Goal: Task Accomplishment & Management: Manage account settings

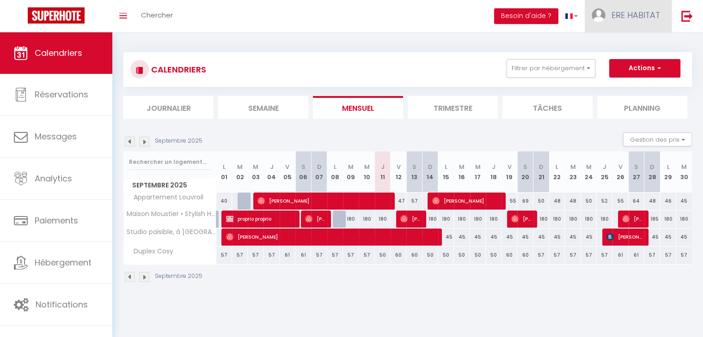
drag, startPoint x: 0, startPoint y: 0, endPoint x: 628, endPoint y: 17, distance: 628.4
click at [628, 17] on span "ERE HABITAT" at bounding box center [635, 15] width 49 height 12
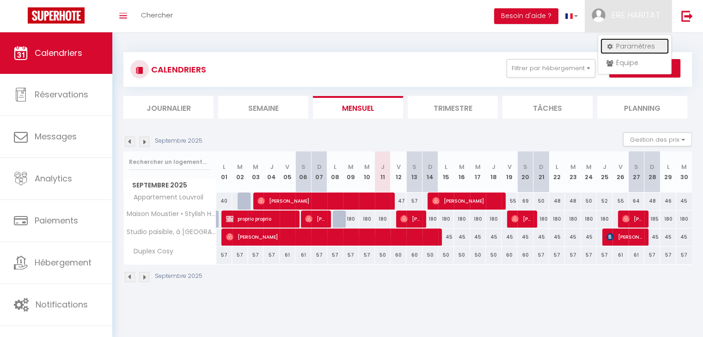
click at [628, 47] on link "Paramètres" at bounding box center [634, 46] width 68 height 16
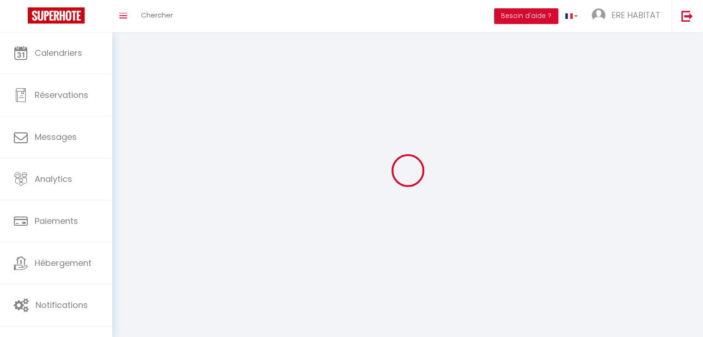
type input "ERE HABITAT"
type input "Gestion conciergerie"
type input "0659407008"
type input "[STREET_ADDRESS]"
type input "59131"
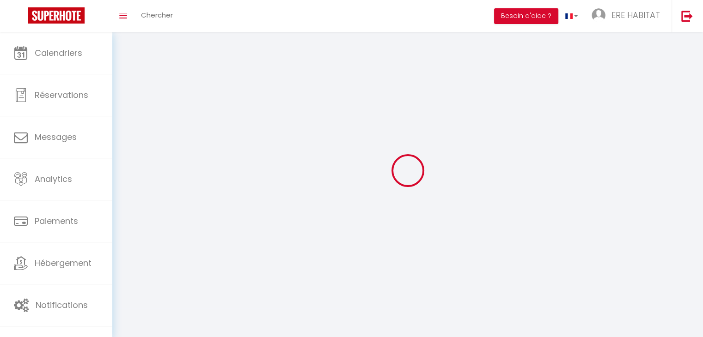
type input "Rousies"
type input "2iVrzNCNtTccax5UIl5WbfRYM"
type input "KMb1rUQ1nt6BkKjFpYyiX1GjO"
select select "28"
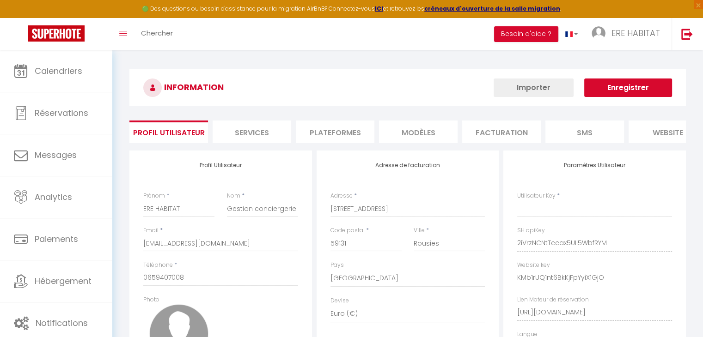
type input "2iVrzNCNtTccax5UIl5WbfRYM"
type input "KMb1rUQ1nt6BkKjFpYyiX1GjO"
type input "[URL][DOMAIN_NAME]"
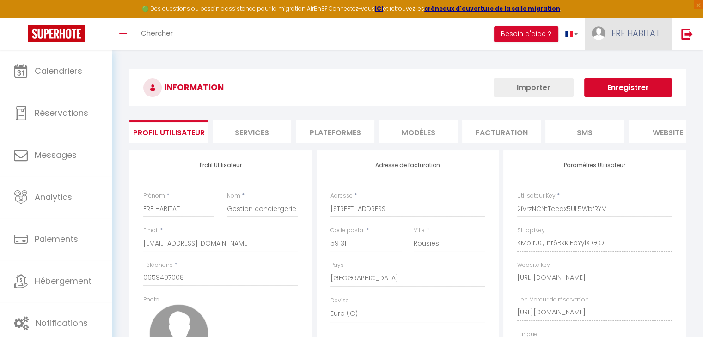
select select "fr"
click at [624, 32] on span "ERE HABITAT" at bounding box center [635, 33] width 49 height 12
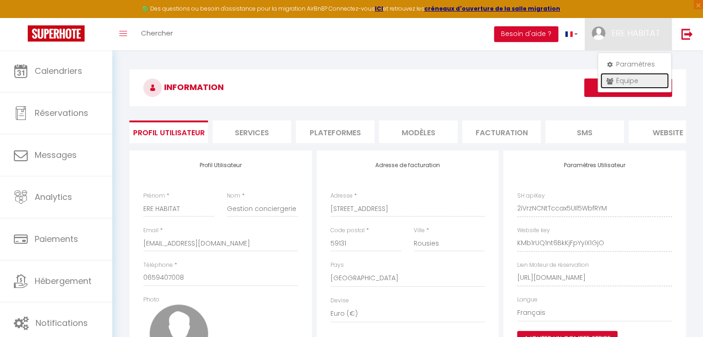
click at [615, 82] on link "Équipe" at bounding box center [634, 81] width 68 height 16
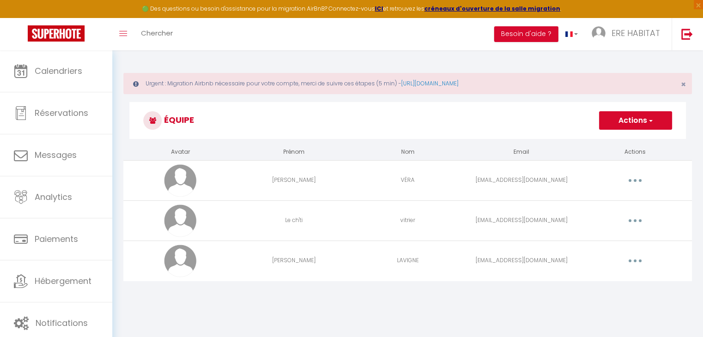
click at [631, 121] on button "Actions" at bounding box center [635, 120] width 73 height 18
click at [594, 140] on link "Ajouter un nouvel utilisateur" at bounding box center [617, 141] width 109 height 12
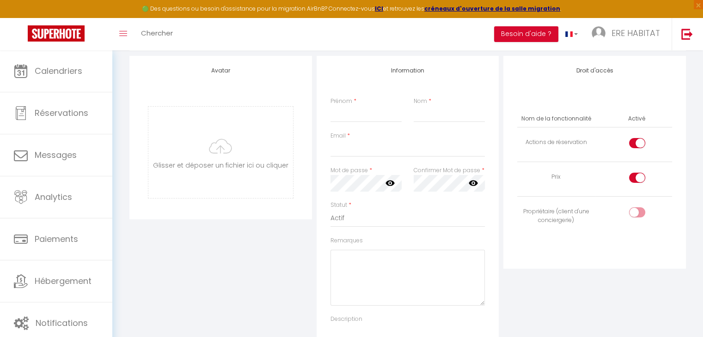
scroll to position [139, 0]
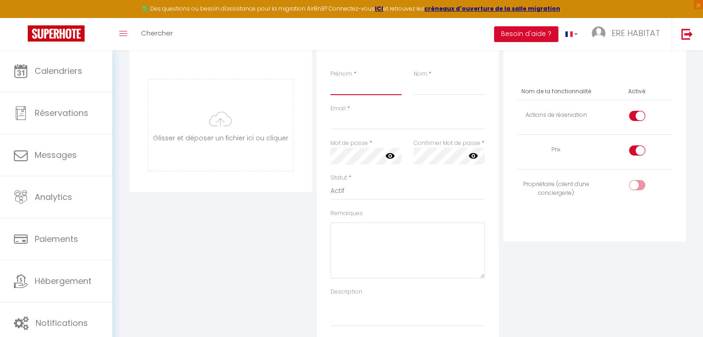
click at [335, 90] on input "Prénom" at bounding box center [365, 87] width 71 height 17
type input "o"
click at [433, 86] on input "Nom" at bounding box center [449, 87] width 71 height 17
click at [384, 86] on input "02" at bounding box center [365, 87] width 71 height 17
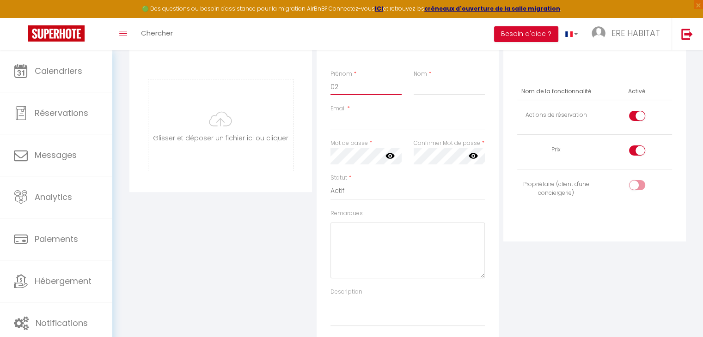
type input "0"
type input "a"
type input "Agence"
click at [421, 87] on input "Nom" at bounding box center [449, 87] width 71 height 17
type input "O2"
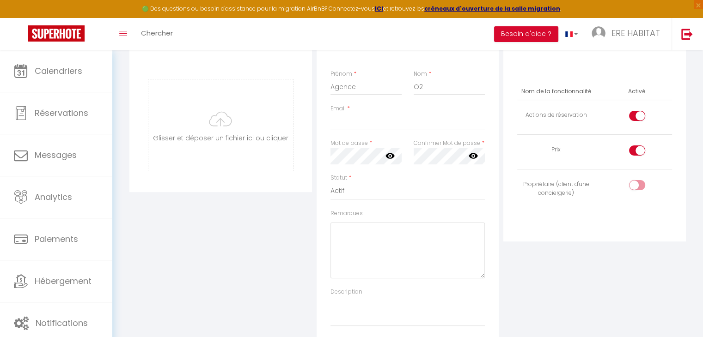
click at [353, 132] on div "Email *" at bounding box center [407, 121] width 167 height 35
click at [351, 121] on input "Email" at bounding box center [407, 121] width 155 height 17
click at [336, 124] on input "Email" at bounding box center [407, 121] width 155 height 17
type input "[EMAIL_ADDRESS][DOMAIN_NAME]"
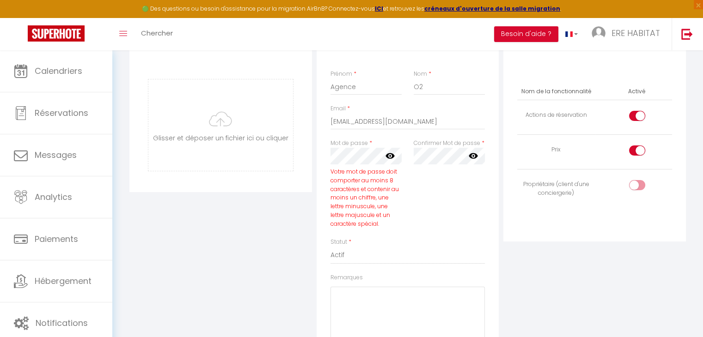
click at [392, 154] on icon at bounding box center [389, 156] width 9 height 6
click at [324, 155] on div "Mot de passe * Votre mot de passe doit comporter au moins 8 caractères et conte…" at bounding box center [365, 188] width 83 height 99
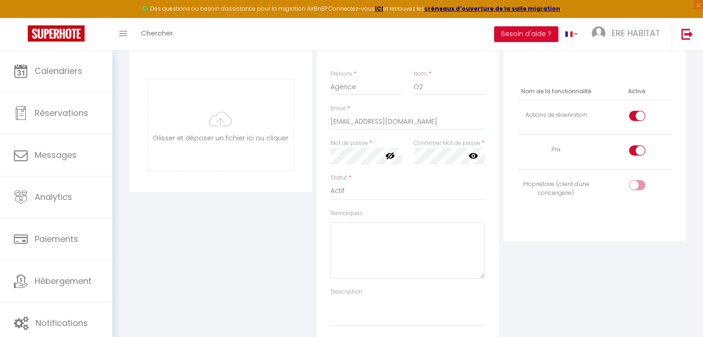
click at [393, 136] on div "Email * [EMAIL_ADDRESS][DOMAIN_NAME]" at bounding box center [407, 121] width 167 height 35
click at [305, 155] on div "Avatar [PERSON_NAME] et déposer un fichier ici ou cliquer Ooops, something wron…" at bounding box center [407, 188] width 561 height 319
click at [474, 158] on icon at bounding box center [473, 156] width 9 height 6
click at [356, 189] on select "Actif Inactif" at bounding box center [407, 192] width 155 height 18
click at [324, 190] on div "Statut * Actif Inactif" at bounding box center [407, 192] width 167 height 36
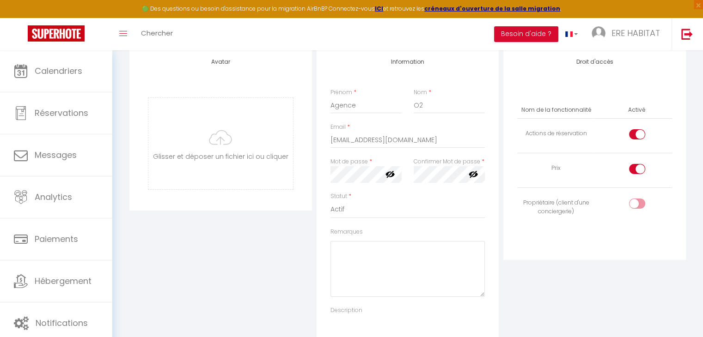
scroll to position [92, 0]
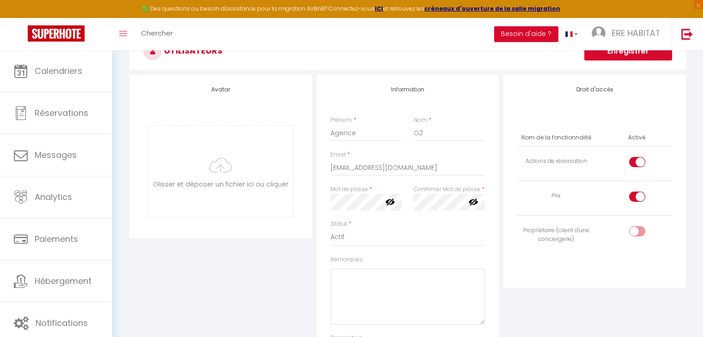
click at [639, 161] on input "checkbox" at bounding box center [645, 164] width 16 height 14
checkbox input "false"
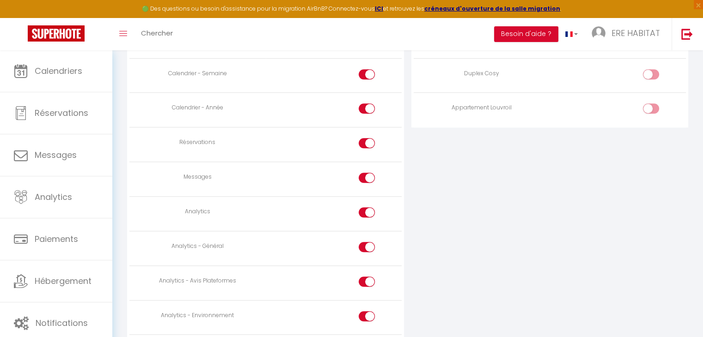
scroll to position [647, 0]
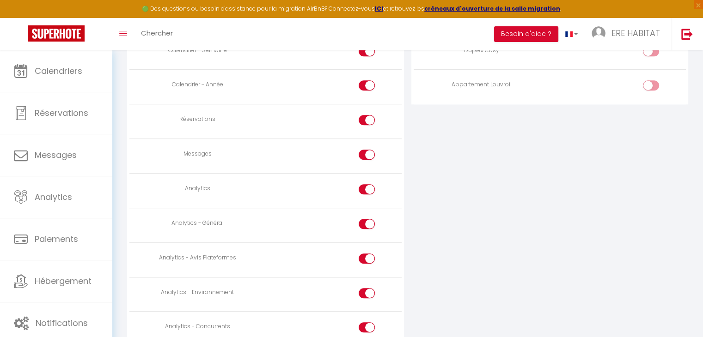
click at [365, 184] on div at bounding box center [367, 189] width 16 height 10
click at [367, 184] on input "checkbox" at bounding box center [375, 191] width 16 height 14
checkbox input "false"
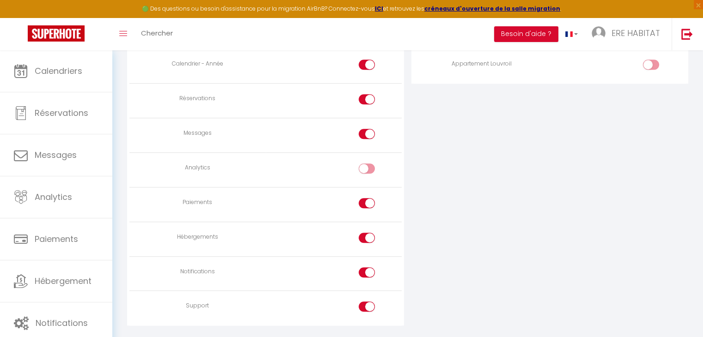
scroll to position [689, 0]
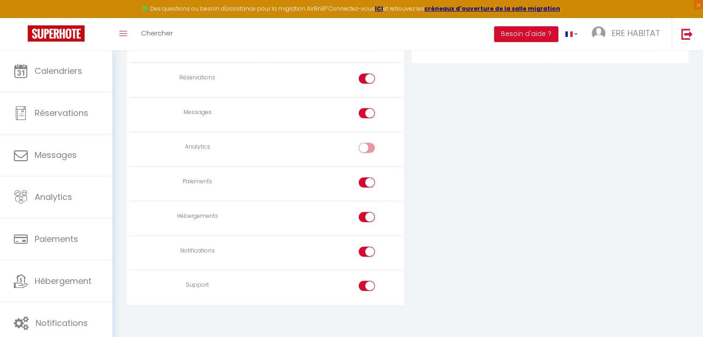
click at [367, 180] on input "checkbox" at bounding box center [375, 184] width 16 height 14
checkbox input "false"
click at [364, 247] on div at bounding box center [367, 252] width 16 height 10
click at [367, 247] on input "checkbox" at bounding box center [375, 254] width 16 height 14
checkbox input "false"
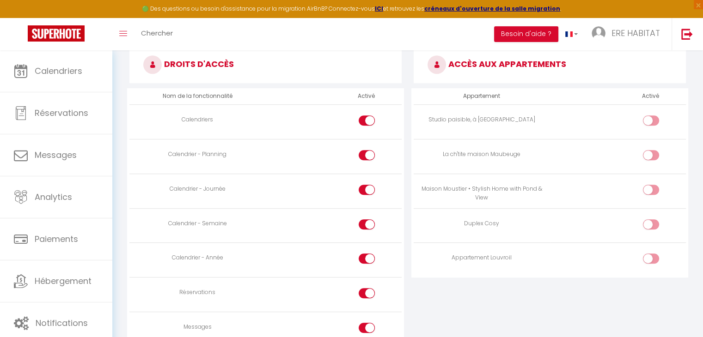
scroll to position [458, 0]
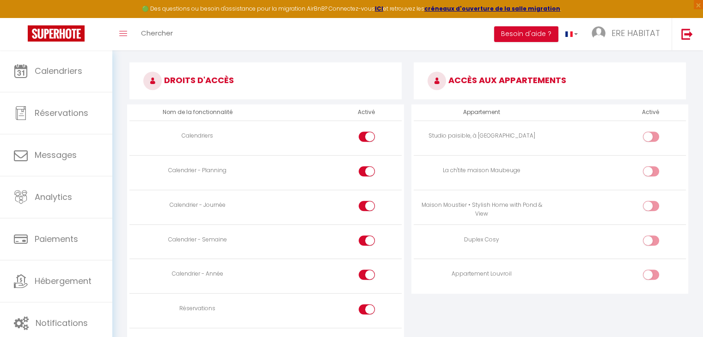
click at [653, 135] on input "checkbox" at bounding box center [659, 139] width 16 height 14
checkbox input "true"
click at [647, 207] on div at bounding box center [651, 206] width 16 height 10
click at [651, 207] on input "checkbox" at bounding box center [659, 208] width 16 height 14
checkbox input "true"
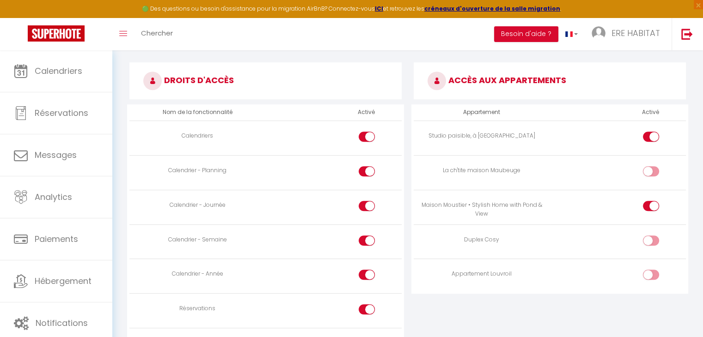
click at [652, 240] on input "checkbox" at bounding box center [659, 243] width 16 height 14
click at [652, 236] on input "checkbox" at bounding box center [659, 243] width 16 height 14
checkbox input "false"
click at [654, 270] on input "checkbox" at bounding box center [659, 277] width 16 height 14
checkbox input "true"
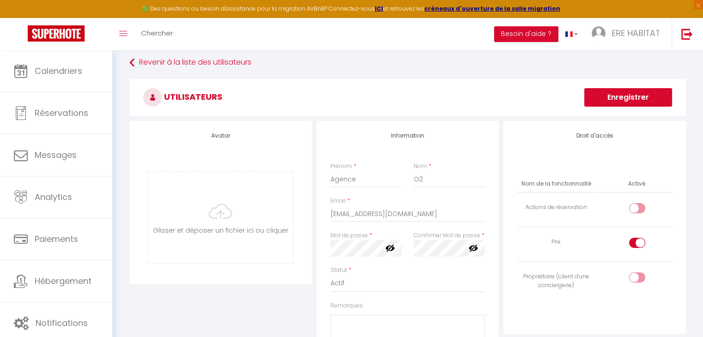
scroll to position [92, 0]
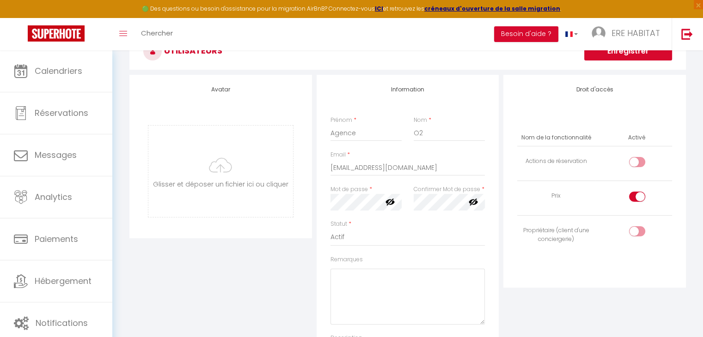
click at [634, 52] on button "Enregistrer" at bounding box center [628, 51] width 88 height 18
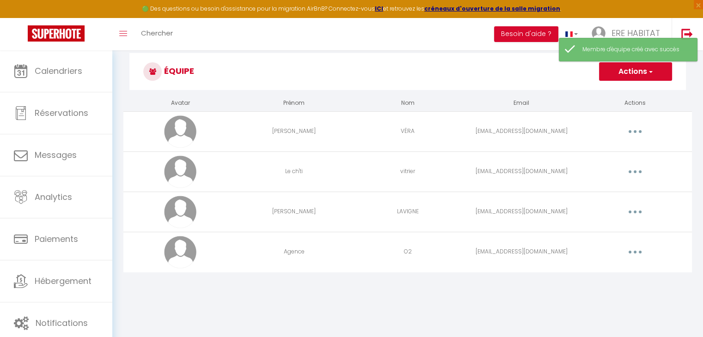
scroll to position [50, 0]
click at [597, 247] on div "Editer Supprimer" at bounding box center [635, 251] width 106 height 15
click at [630, 252] on button "button" at bounding box center [635, 251] width 26 height 15
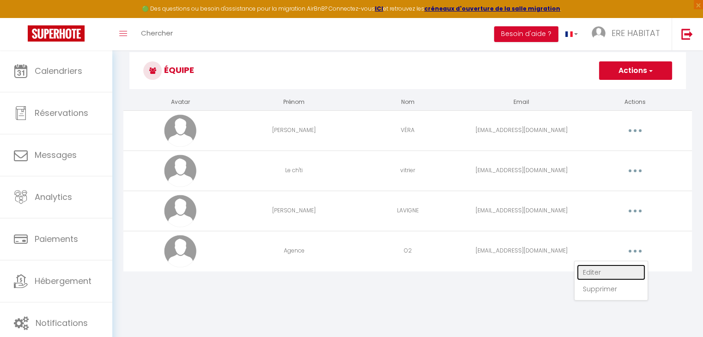
click at [594, 274] on link "Editer" at bounding box center [611, 273] width 68 height 16
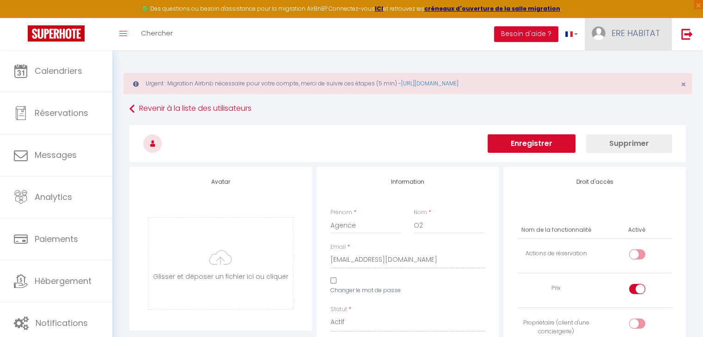
click at [630, 32] on span "ERE HABITAT" at bounding box center [635, 33] width 49 height 12
click at [527, 34] on button "Besoin d'aide ?" at bounding box center [526, 34] width 64 height 16
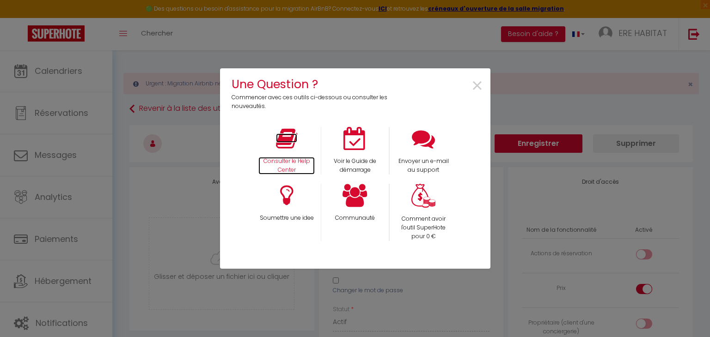
click at [292, 147] on icon at bounding box center [286, 138] width 21 height 23
click at [416, 50] on div "Une Question ? Commencer avec ces outils ci-dessous ou consulter les nouveautés…" at bounding box center [355, 168] width 270 height 337
click at [471, 88] on span "×" at bounding box center [477, 86] width 12 height 29
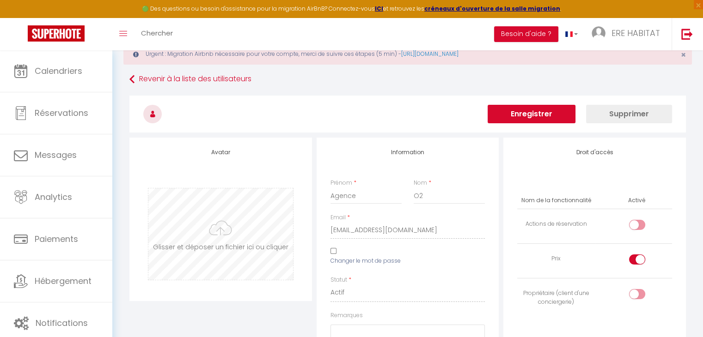
scroll to position [46, 0]
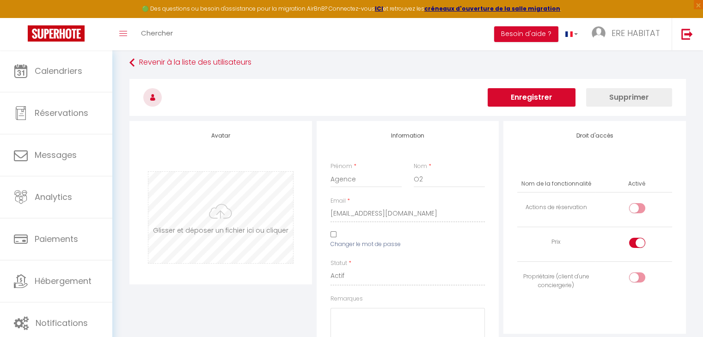
click at [214, 216] on input "file" at bounding box center [220, 218] width 145 height 92
type input "C:\fakepath\67fe56bf2e000010d239bed2.jpg"
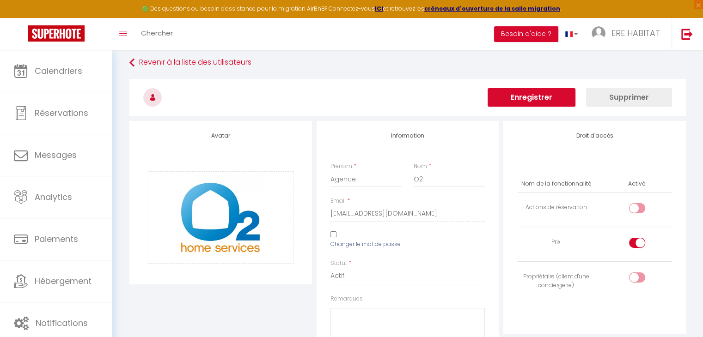
click at [561, 95] on button "Enregistrer" at bounding box center [532, 97] width 88 height 18
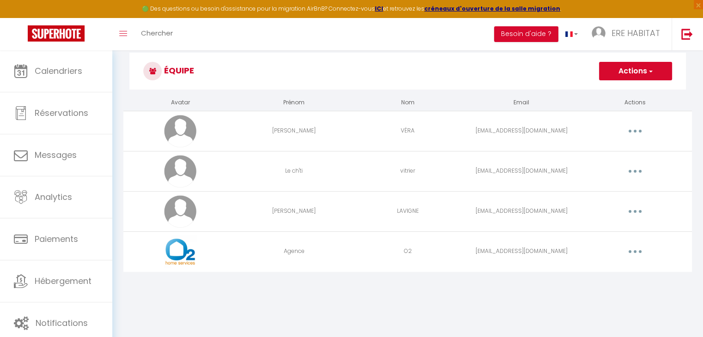
scroll to position [50, 0]
click at [340, 263] on td "Agence" at bounding box center [294, 251] width 114 height 40
click at [627, 249] on button "button" at bounding box center [635, 251] width 26 height 15
click at [628, 265] on link "Editer" at bounding box center [611, 273] width 68 height 16
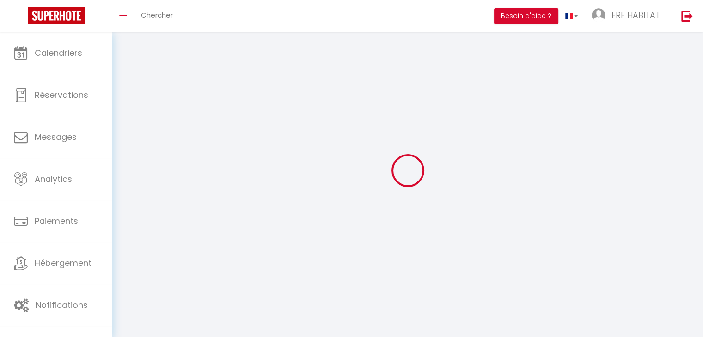
type input "Agence"
type input "O2"
type input "[EMAIL_ADDRESS][DOMAIN_NAME]"
type textarea "[URL][DOMAIN_NAME]"
checkbox input "false"
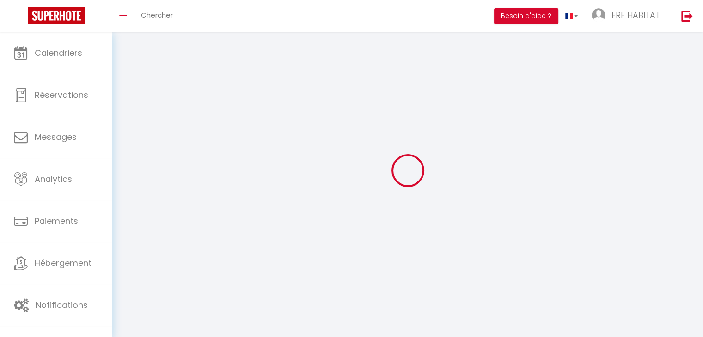
checkbox input "true"
checkbox input "false"
checkbox input "true"
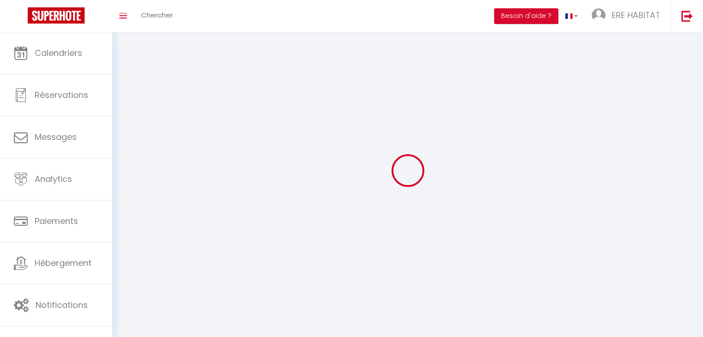
checkbox input "true"
checkbox input "false"
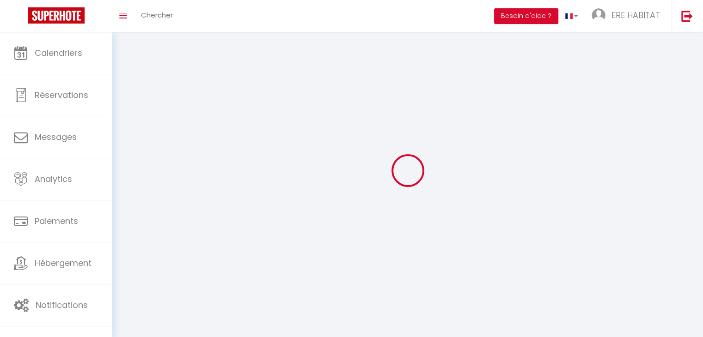
checkbox input "false"
checkbox input "true"
checkbox input "false"
checkbox input "true"
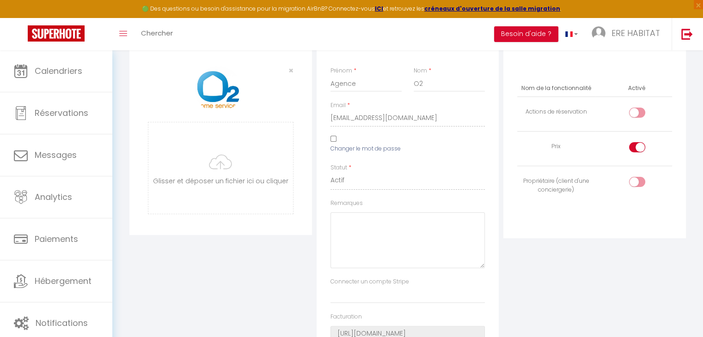
scroll to position [185, 0]
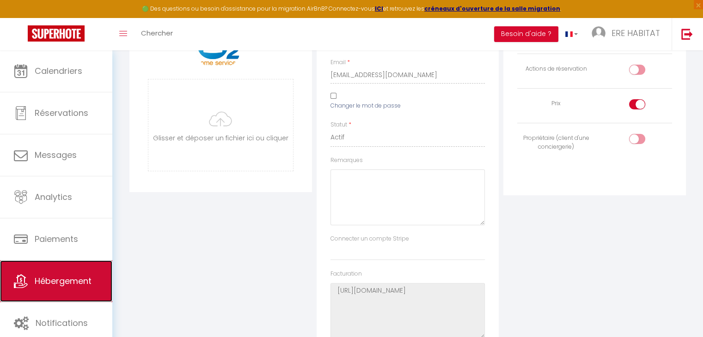
click at [79, 271] on link "Hébergement" at bounding box center [56, 282] width 112 height 42
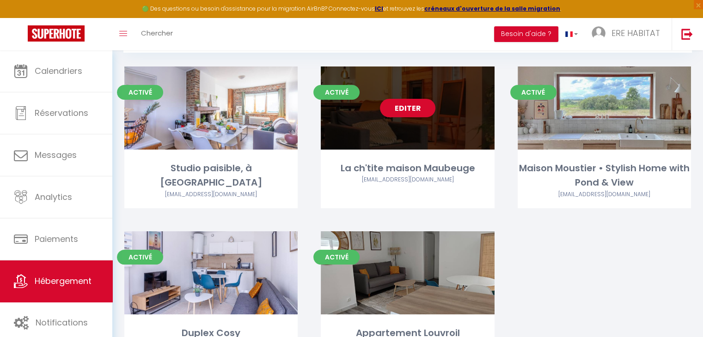
scroll to position [92, 0]
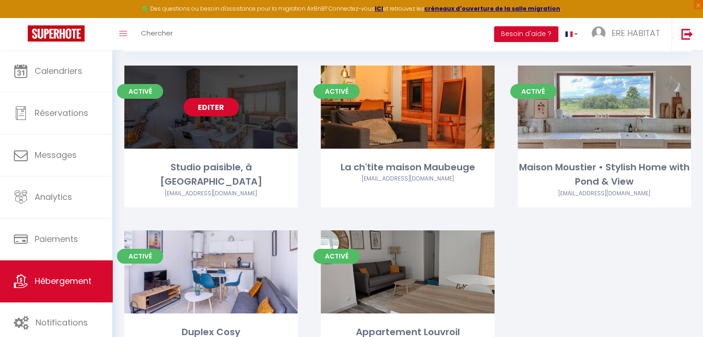
click at [256, 89] on div "Editer" at bounding box center [210, 107] width 173 height 83
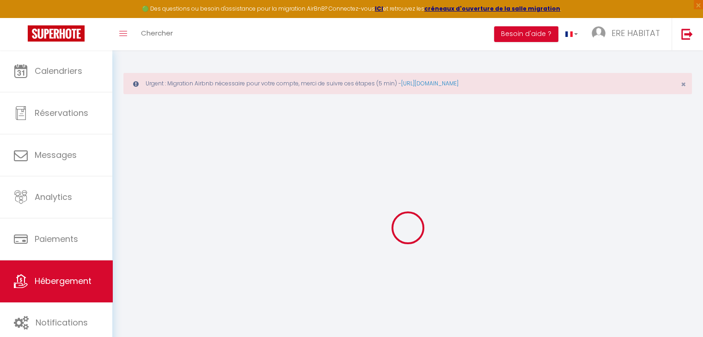
scroll to position [50, 0]
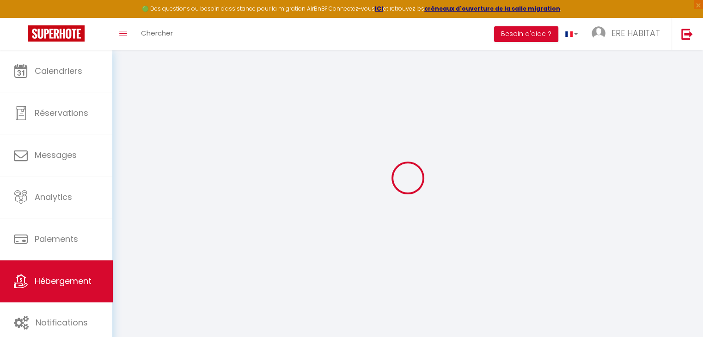
select select
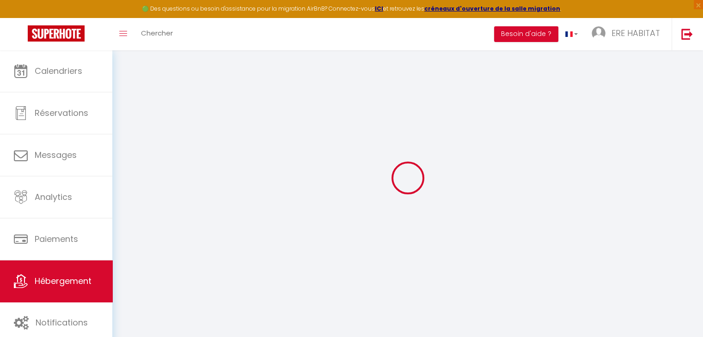
select select
checkbox input "false"
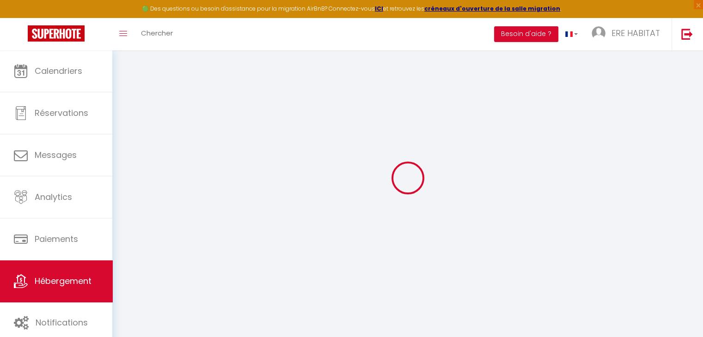
select select
type input "Studio paisible, à [GEOGRAPHIC_DATA]"
type input "[PERSON_NAME]"
select select "2"
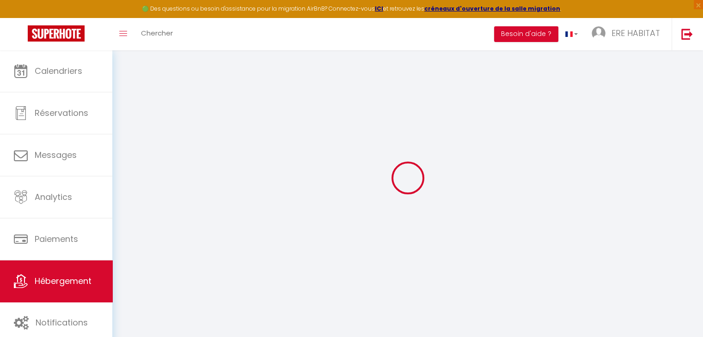
select select "0"
type input "35"
type input "40"
select select
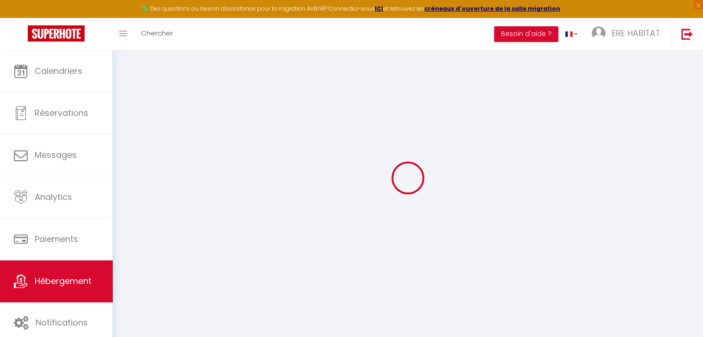
select select
type input "[STREET_ADDRESS][PERSON_NAME]"
type input "59330"
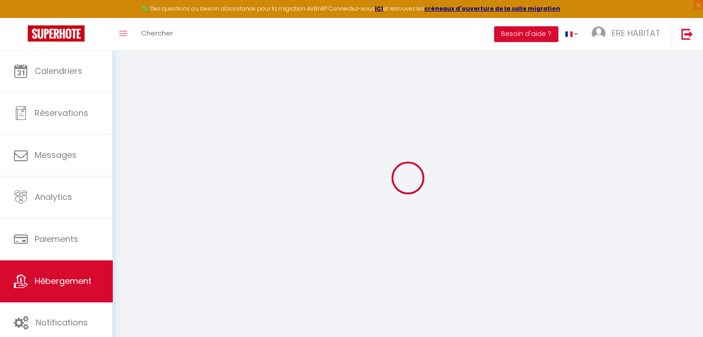
type input "Neuf-Mesnil"
type input "[EMAIL_ADDRESS][DOMAIN_NAME]"
select select
checkbox input "false"
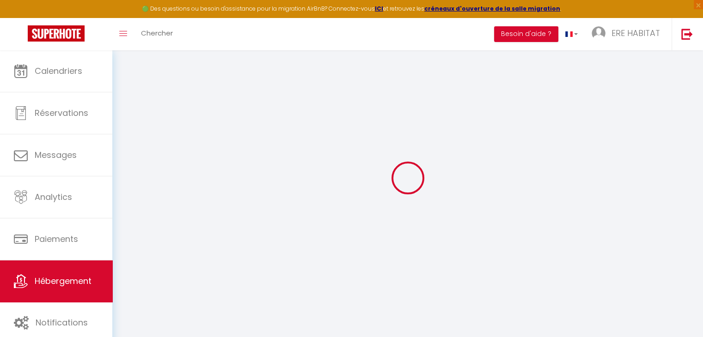
checkbox input "false"
type input "40"
type input "0"
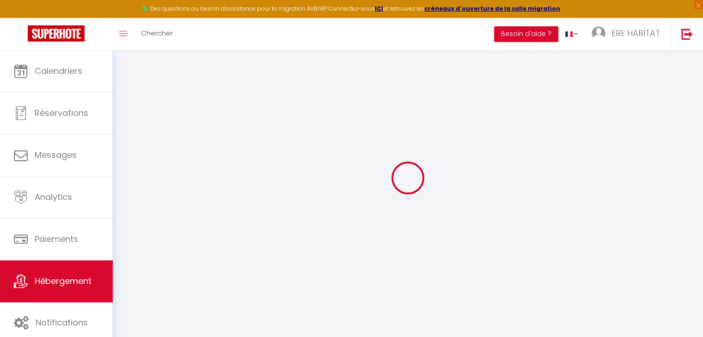
type input "0"
select select "32828"
select select
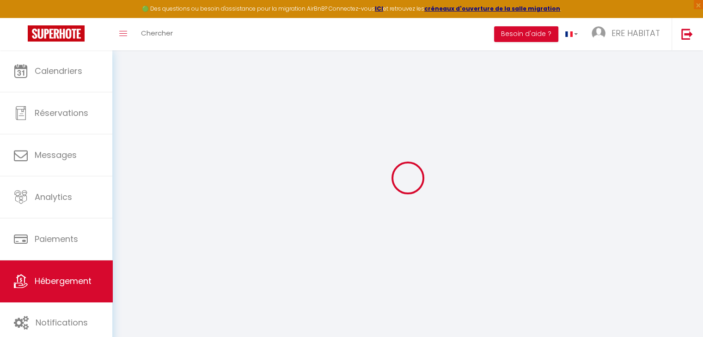
select select
checkbox input "false"
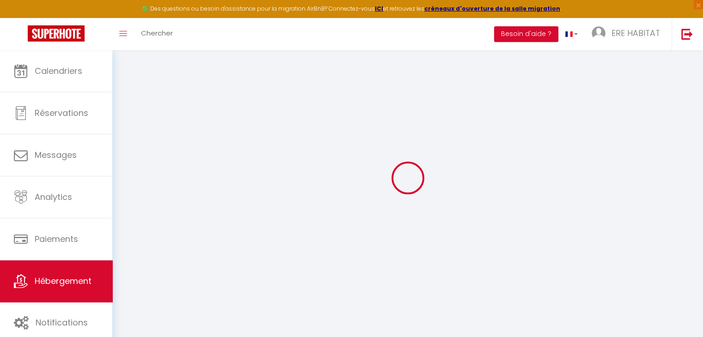
checkbox input "false"
select select
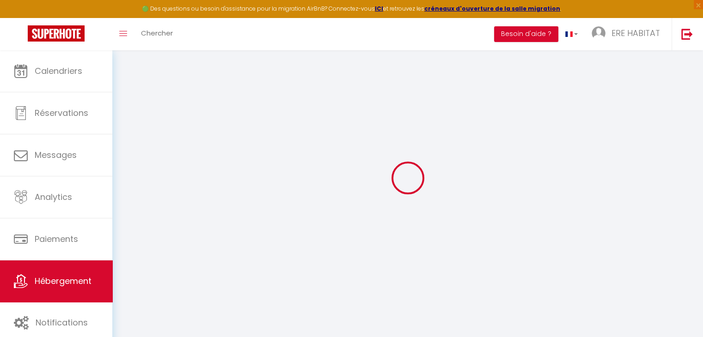
select select
checkbox input "false"
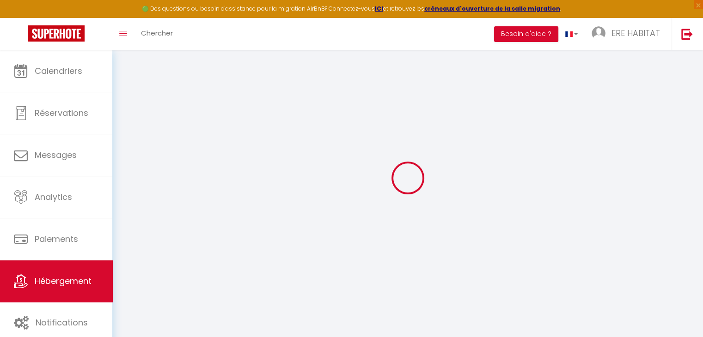
checkbox input "false"
select select
checkbox input "false"
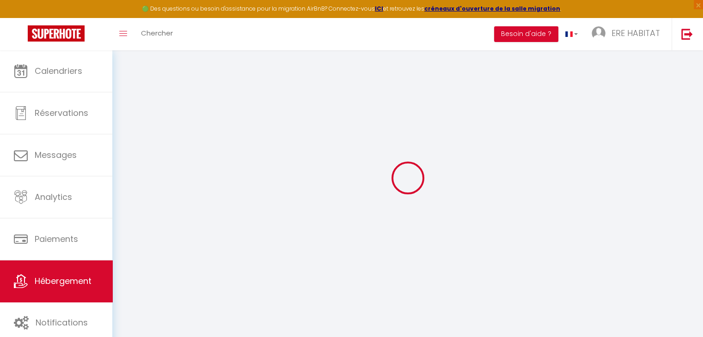
checkbox input "false"
select select
checkbox input "false"
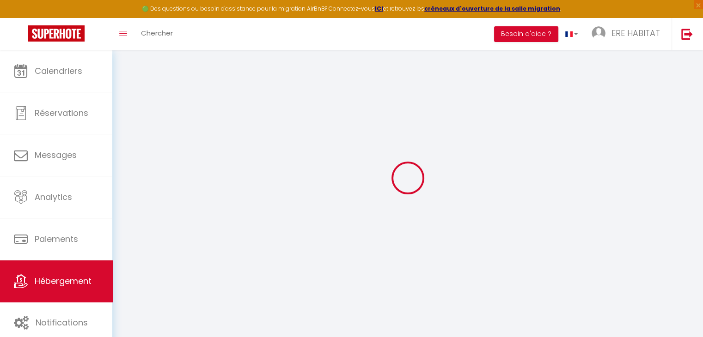
checkbox input "false"
select select "15:00"
select select
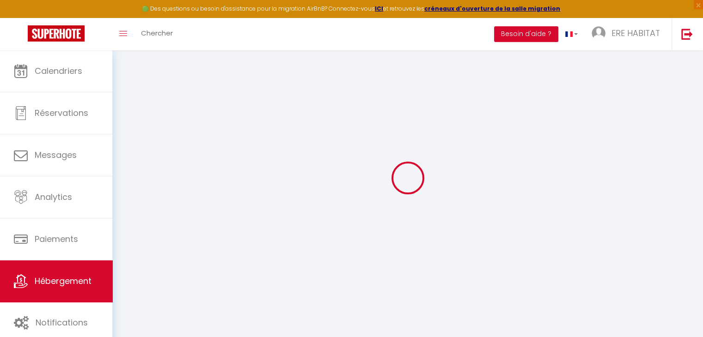
select select "11:00"
select select "30"
select select "120"
select select
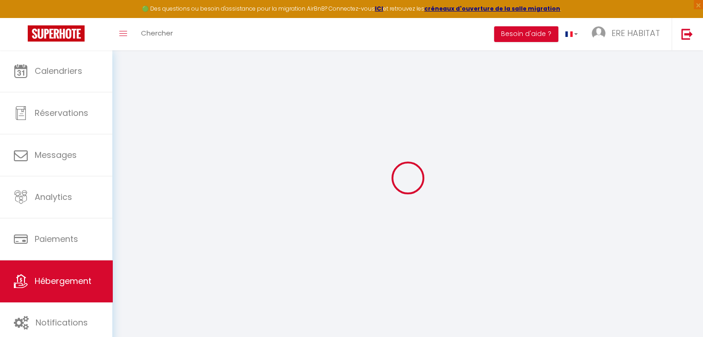
checkbox input "false"
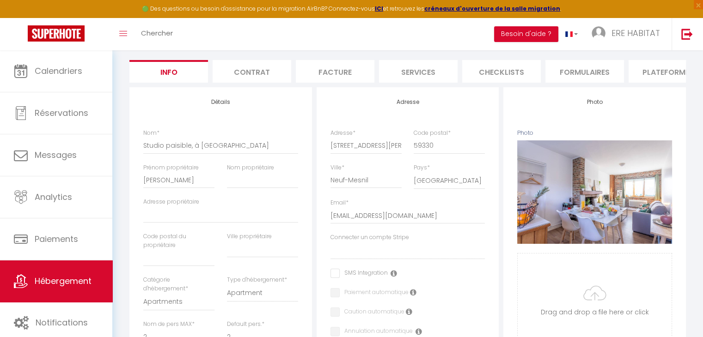
scroll to position [96, 0]
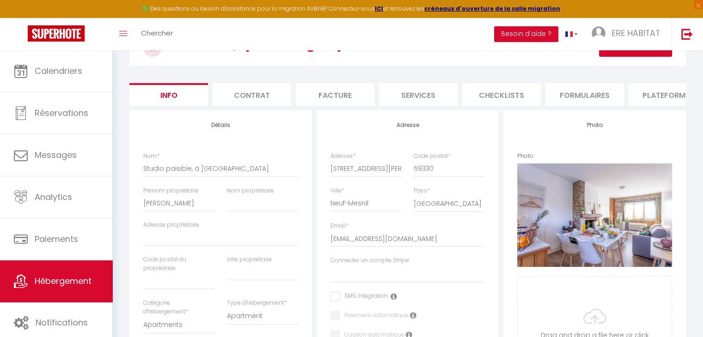
select select
checkbox input "false"
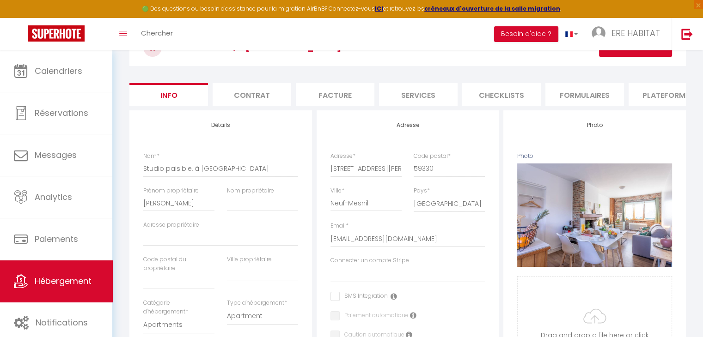
checkbox input "false"
click at [648, 100] on li "Plateformes" at bounding box center [668, 94] width 79 height 23
select select
checkbox input "false"
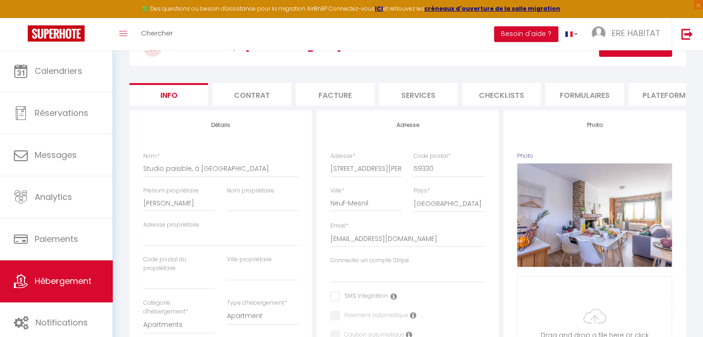
checkbox input "false"
select select
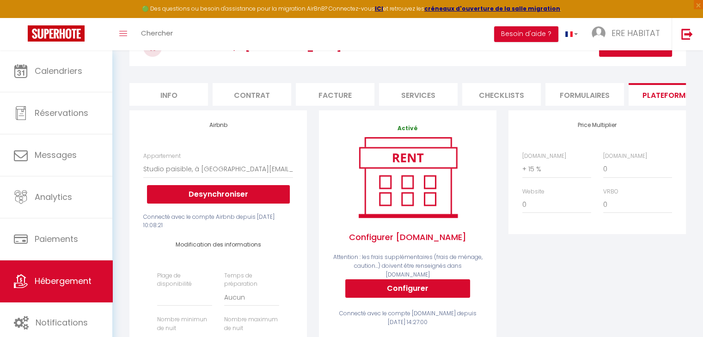
click at [173, 92] on li "Info" at bounding box center [168, 94] width 79 height 23
select select
checkbox input "false"
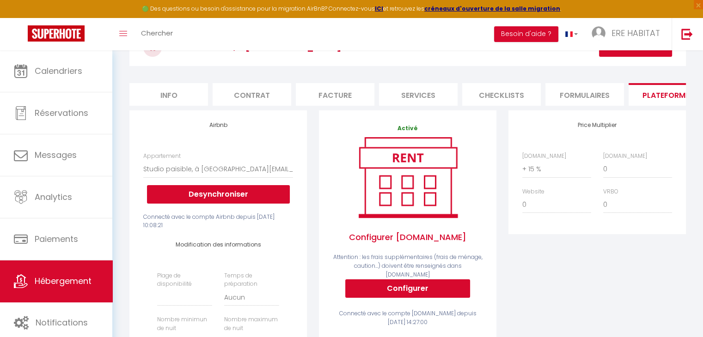
checkbox input "false"
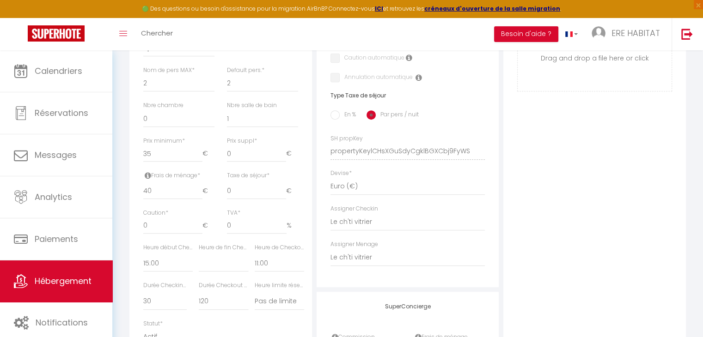
scroll to position [420, 0]
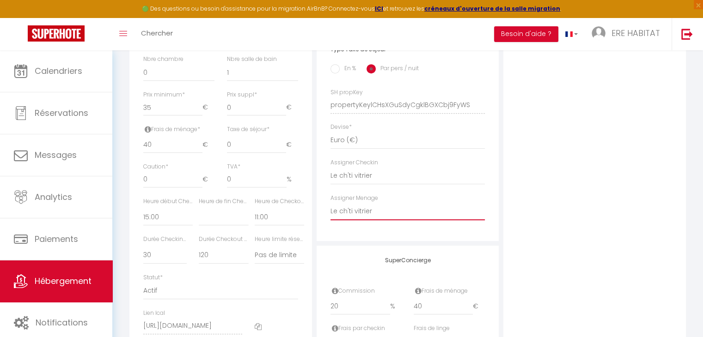
click at [352, 217] on select "- [PERSON_NAME] Le ch'ti vitrier [PERSON_NAME] Agence O2" at bounding box center [407, 212] width 155 height 18
select select "52575"
click at [330, 209] on select "- [PERSON_NAME] Le ch'ti vitrier [PERSON_NAME] Agence O2" at bounding box center [407, 212] width 155 height 18
select select
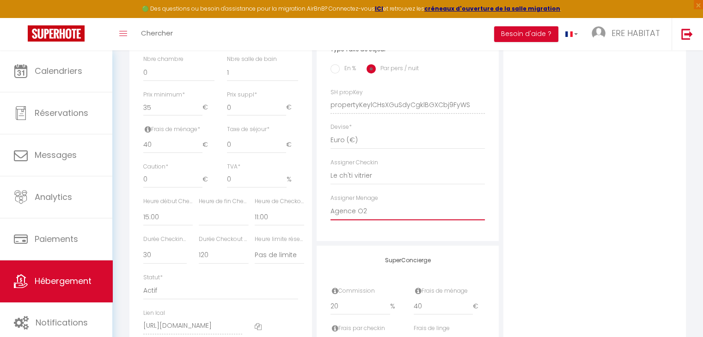
checkbox input "false"
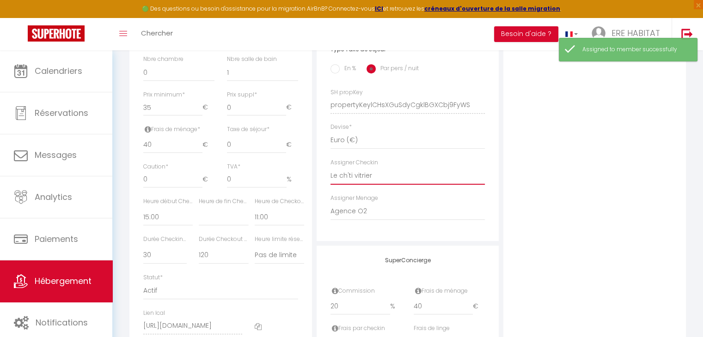
click at [359, 180] on select "- [PERSON_NAME] Le ch'ti vitrier [PERSON_NAME] Agence O2" at bounding box center [407, 176] width 155 height 18
select select "52575"
click at [330, 173] on select "- [PERSON_NAME] Le ch'ti vitrier [PERSON_NAME] Agence O2" at bounding box center [407, 176] width 155 height 18
select select
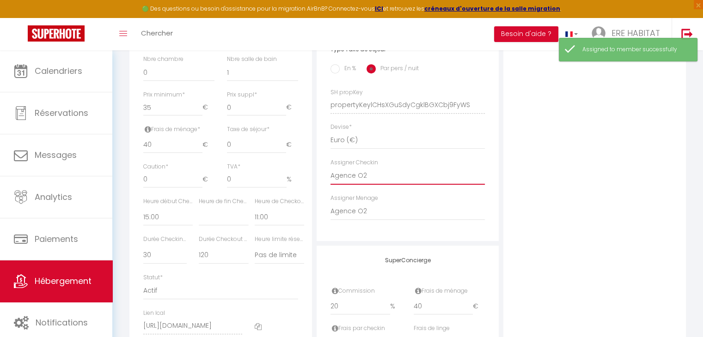
checkbox input "false"
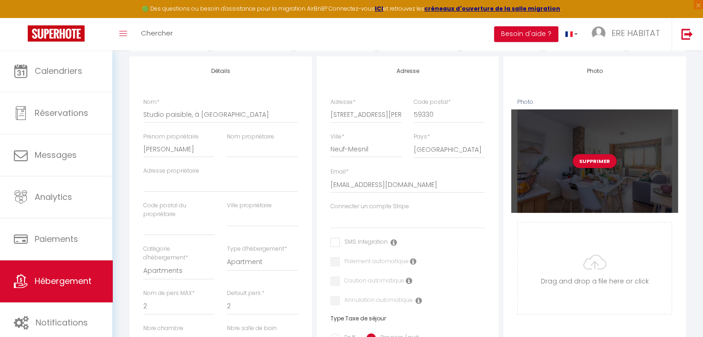
scroll to position [0, 0]
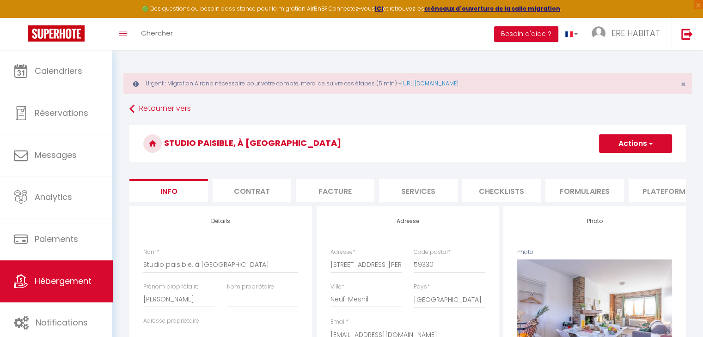
click at [619, 140] on button "Actions" at bounding box center [635, 144] width 73 height 18
click at [605, 165] on input "Enregistrer" at bounding box center [599, 163] width 34 height 9
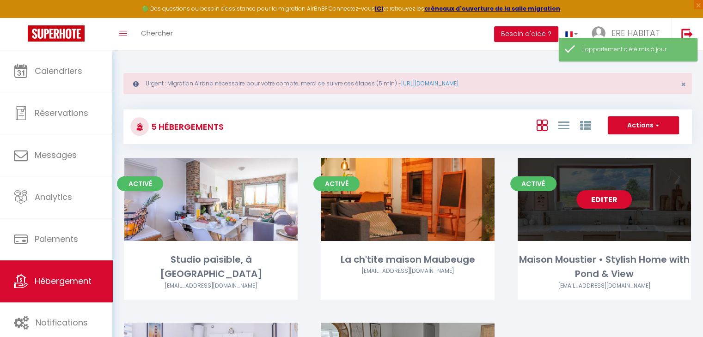
click at [605, 174] on div "Editer" at bounding box center [604, 199] width 173 height 83
click at [601, 202] on link "Editer" at bounding box center [603, 199] width 55 height 18
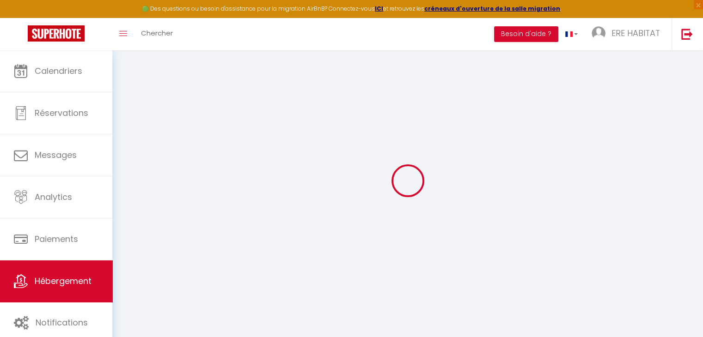
scroll to position [50, 0]
select select
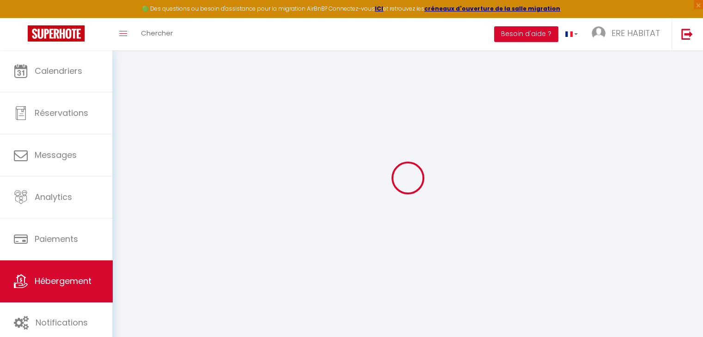
select select
checkbox input "false"
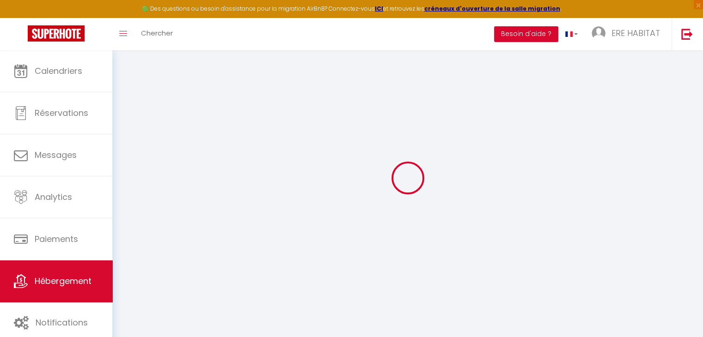
checkbox input "false"
select select
type input "Maison Moustier • Stylish Home with Pond & View"
type input "[PERSON_NAME]"
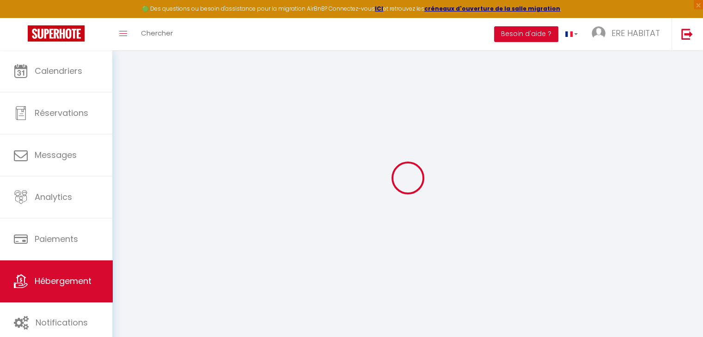
type input "Abergel"
select select "houses"
select select "10"
select select "4"
type input "220"
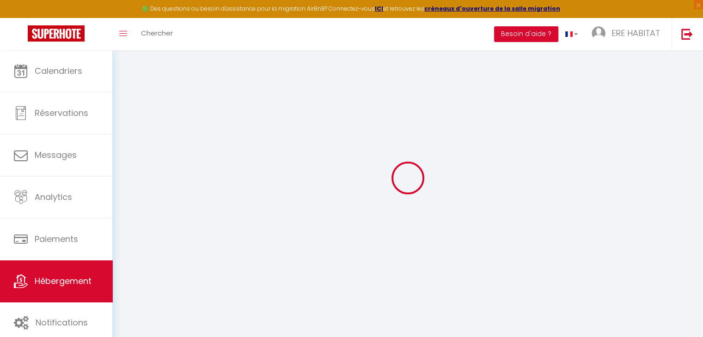
type input "80"
select select
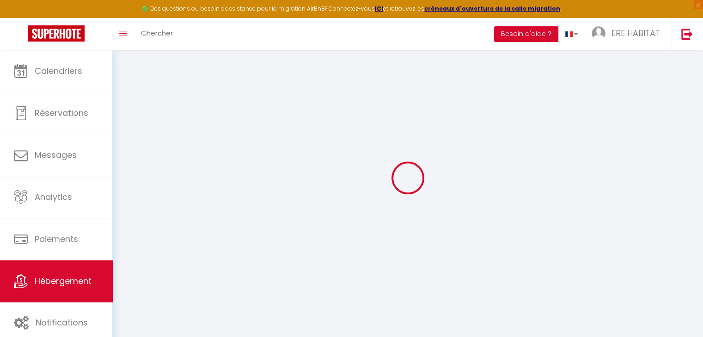
select select
type input "22 Voie Communale [GEOGRAPHIC_DATA]"
type input "59132"
type input "Moustier-en-Fagne"
type input "[EMAIL_ADDRESS][DOMAIN_NAME]"
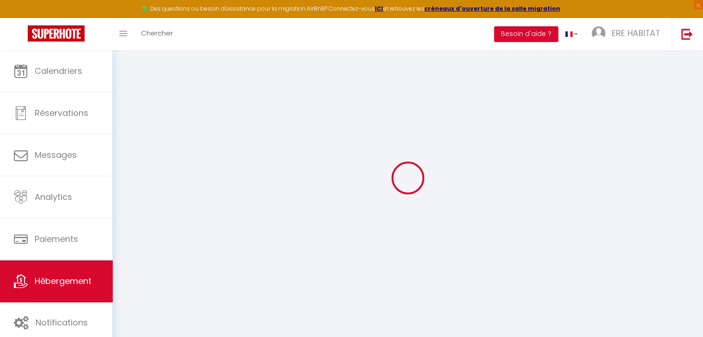
select select
checkbox input "false"
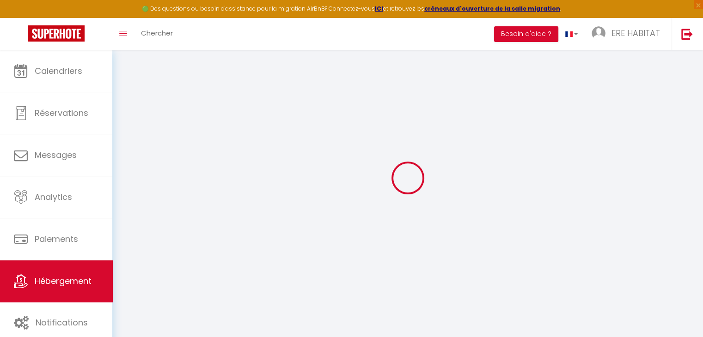
type input "15"
type input "130"
type input "0"
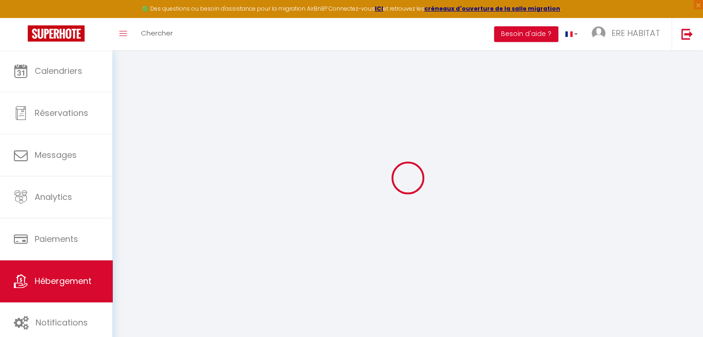
select select
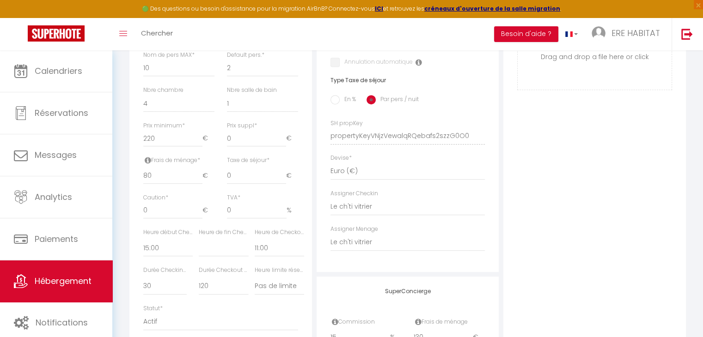
scroll to position [384, 0]
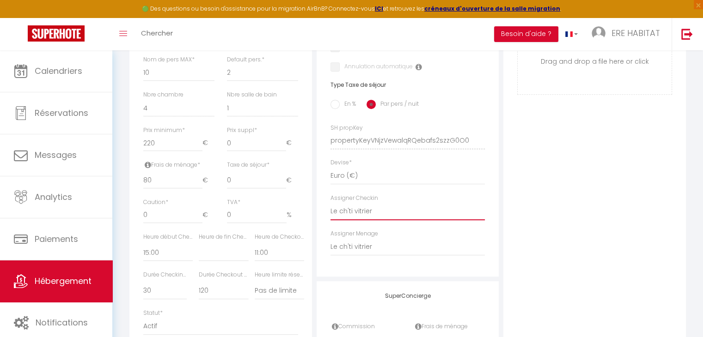
click at [349, 220] on select "- [PERSON_NAME] Le ch'ti vitrier [PERSON_NAME] Agence O2" at bounding box center [407, 212] width 155 height 18
click at [330, 209] on select "- [PERSON_NAME] Le ch'ti vitrier [PERSON_NAME] Agence O2" at bounding box center [407, 212] width 155 height 18
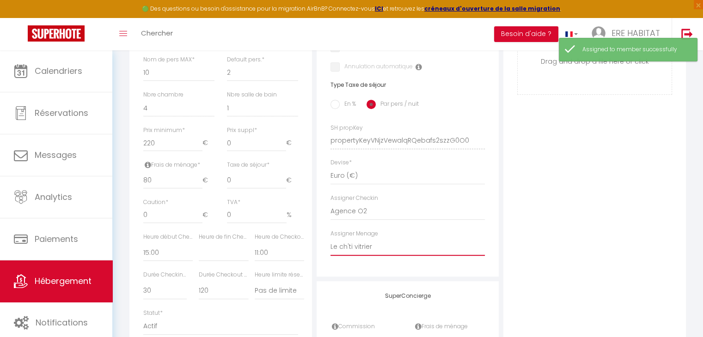
click at [349, 253] on select "- [PERSON_NAME] Le ch'ti vitrier [PERSON_NAME] Agence O2" at bounding box center [407, 247] width 155 height 18
click at [330, 245] on select "- [PERSON_NAME] Le ch'ti vitrier [PERSON_NAME] Agence O2" at bounding box center [407, 247] width 155 height 18
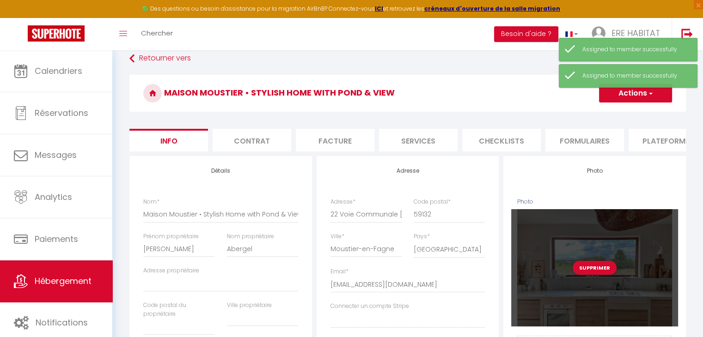
scroll to position [0, 0]
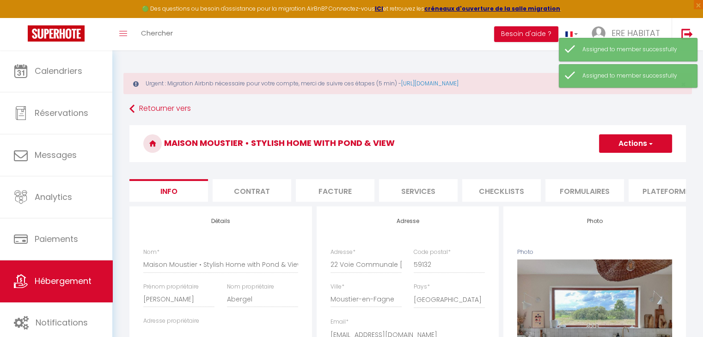
click at [634, 143] on button "Actions" at bounding box center [635, 144] width 73 height 18
click at [587, 165] on input "Enregistrer" at bounding box center [599, 163] width 34 height 9
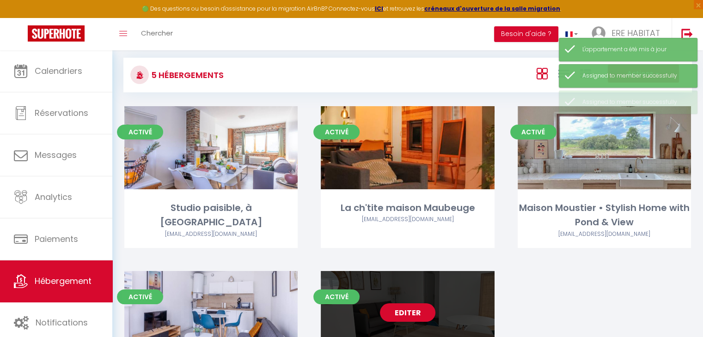
scroll to position [147, 0]
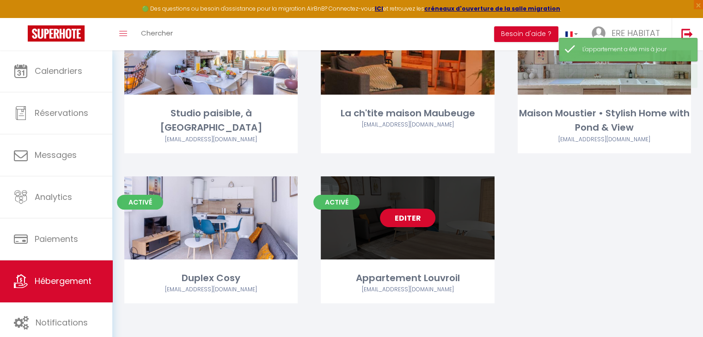
click at [457, 192] on div "Editer" at bounding box center [407, 218] width 173 height 83
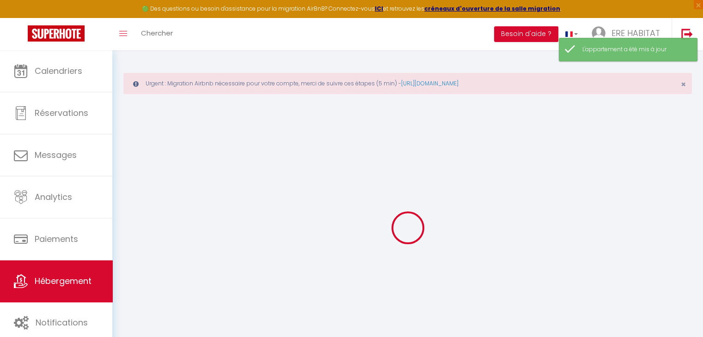
scroll to position [50, 0]
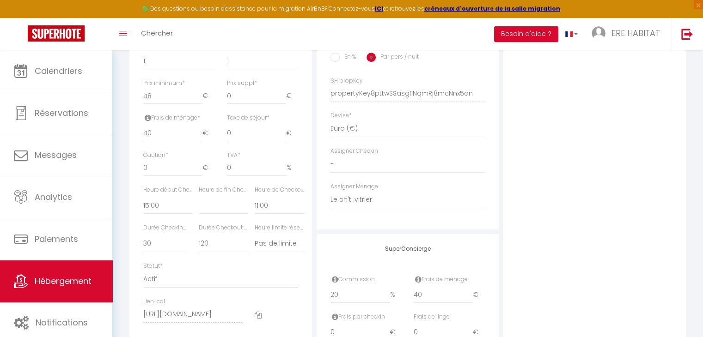
scroll to position [430, 0]
click at [350, 203] on select "- [PERSON_NAME] Le ch'ti vitrier [PERSON_NAME] Agence O2" at bounding box center [407, 201] width 155 height 18
click at [330, 199] on select "- [PERSON_NAME] Le ch'ti vitrier [PERSON_NAME] Agence O2" at bounding box center [407, 201] width 155 height 18
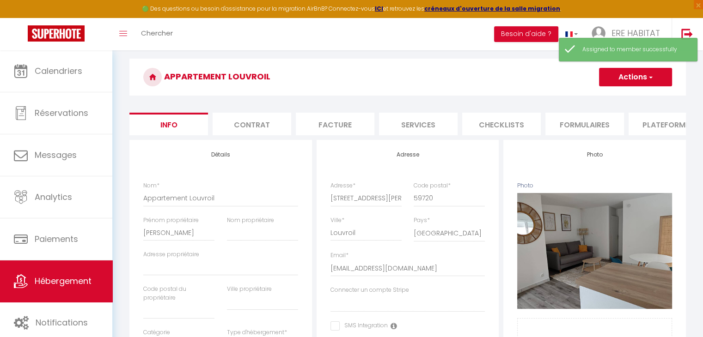
scroll to position [0, 0]
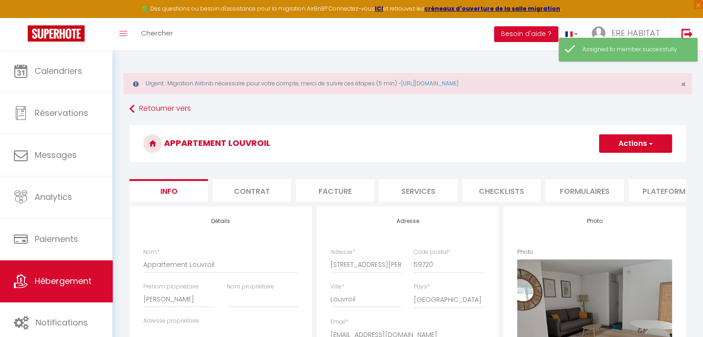
click at [635, 140] on button "Actions" at bounding box center [635, 144] width 73 height 18
click at [590, 165] on input "Enregistrer" at bounding box center [599, 163] width 34 height 9
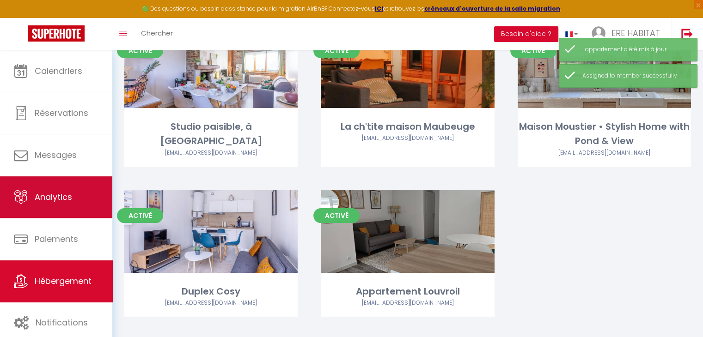
scroll to position [139, 0]
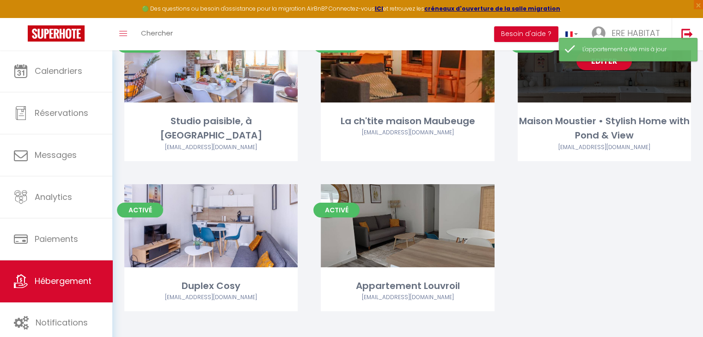
click at [574, 82] on div "Editer" at bounding box center [604, 60] width 173 height 83
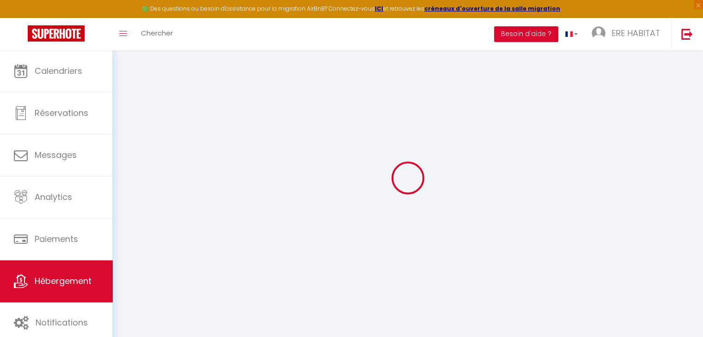
scroll to position [50, 0]
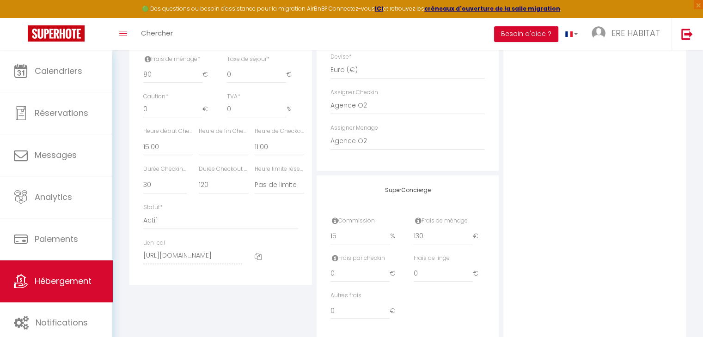
scroll to position [523, 0]
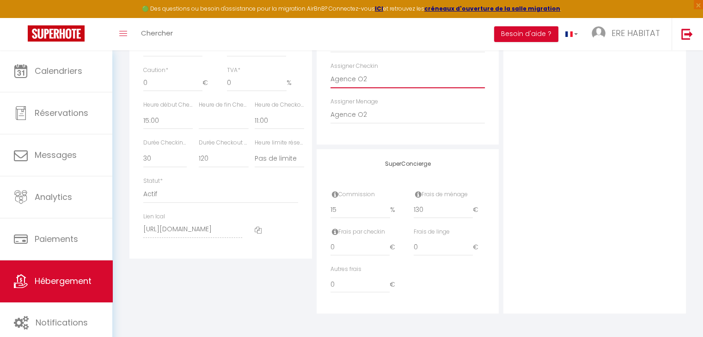
click at [351, 71] on select "- [PERSON_NAME] Le ch'ti vitrier [PERSON_NAME] Agence O2" at bounding box center [407, 80] width 155 height 18
click at [330, 71] on select "- [PERSON_NAME] Le ch'ti vitrier [PERSON_NAME] Agence O2" at bounding box center [407, 80] width 155 height 18
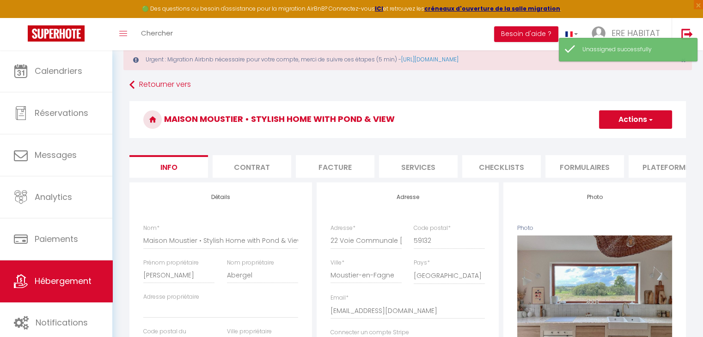
scroll to position [0, 0]
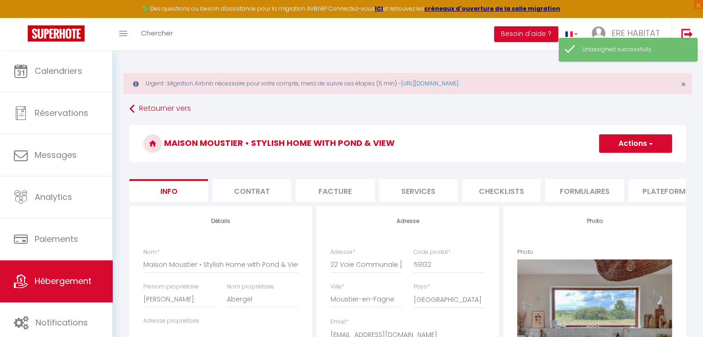
click at [616, 143] on button "Actions" at bounding box center [635, 144] width 73 height 18
click at [594, 163] on input "Enregistrer" at bounding box center [599, 163] width 34 height 9
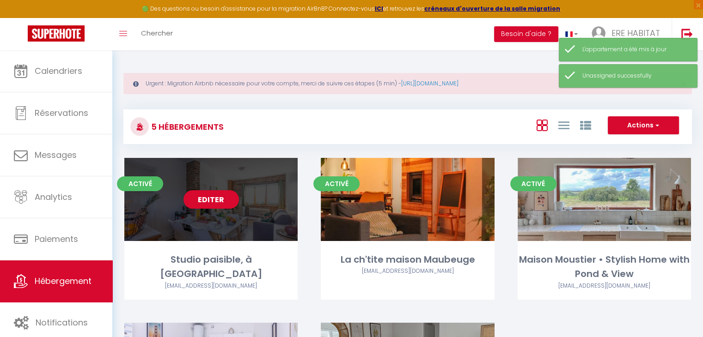
click at [224, 176] on div "Editer" at bounding box center [210, 199] width 173 height 83
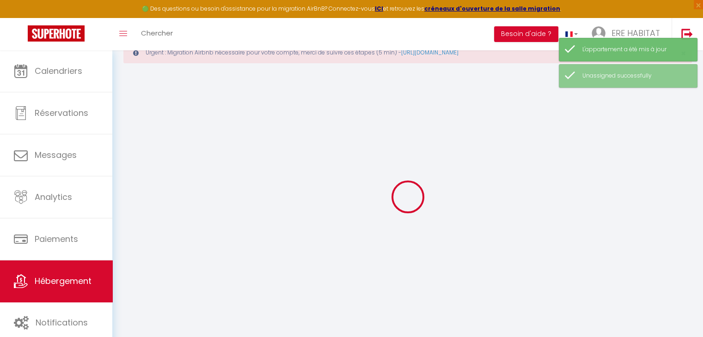
scroll to position [50, 0]
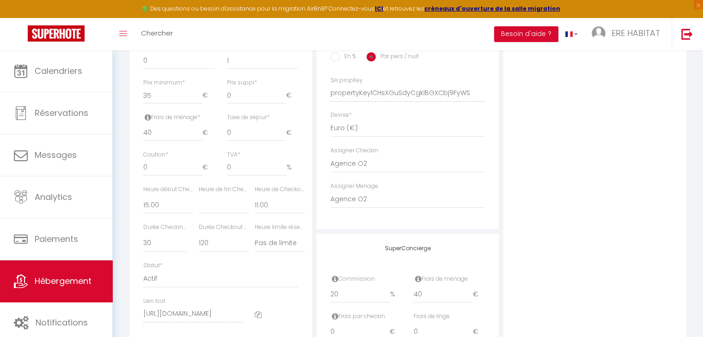
scroll to position [430, 0]
click at [357, 172] on select "- [PERSON_NAME] Le ch'ti vitrier [PERSON_NAME] Agence O2" at bounding box center [407, 166] width 155 height 18
click at [330, 163] on select "- [PERSON_NAME] Le ch'ti vitrier [PERSON_NAME] Agence O2" at bounding box center [407, 166] width 155 height 18
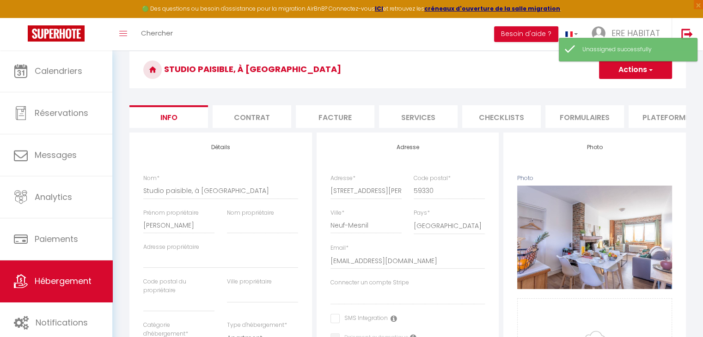
scroll to position [0, 0]
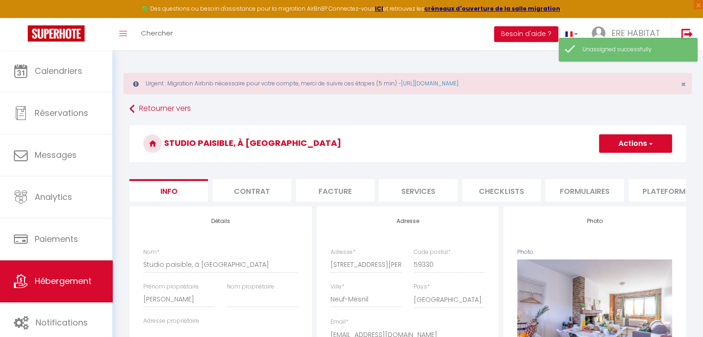
click at [610, 150] on button "Actions" at bounding box center [635, 144] width 73 height 18
click at [599, 165] on input "Enregistrer" at bounding box center [599, 163] width 34 height 9
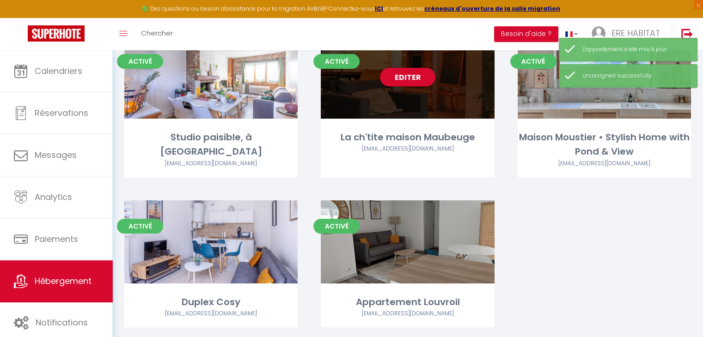
scroll to position [139, 0]
